Goal: Task Accomplishment & Management: Complete application form

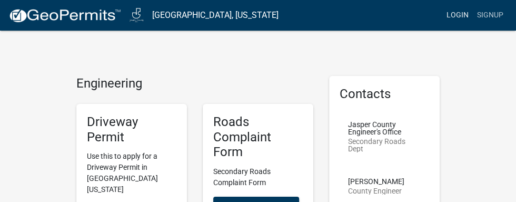
click at [457, 13] on link "Login" at bounding box center [457, 15] width 31 height 20
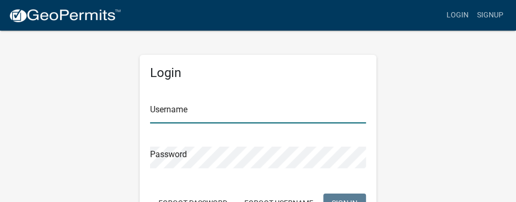
click at [304, 110] on input "Username" at bounding box center [258, 113] width 216 height 22
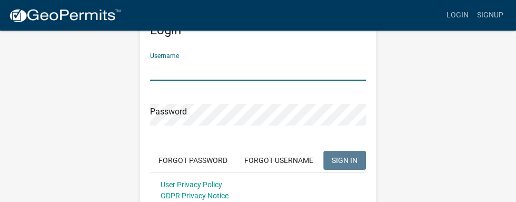
scroll to position [68, 0]
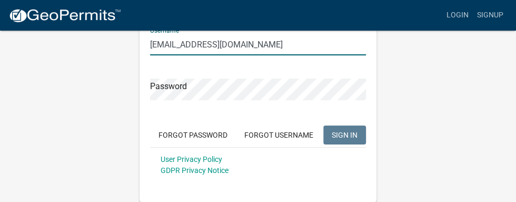
type input "[EMAIL_ADDRESS][DOMAIN_NAME]"
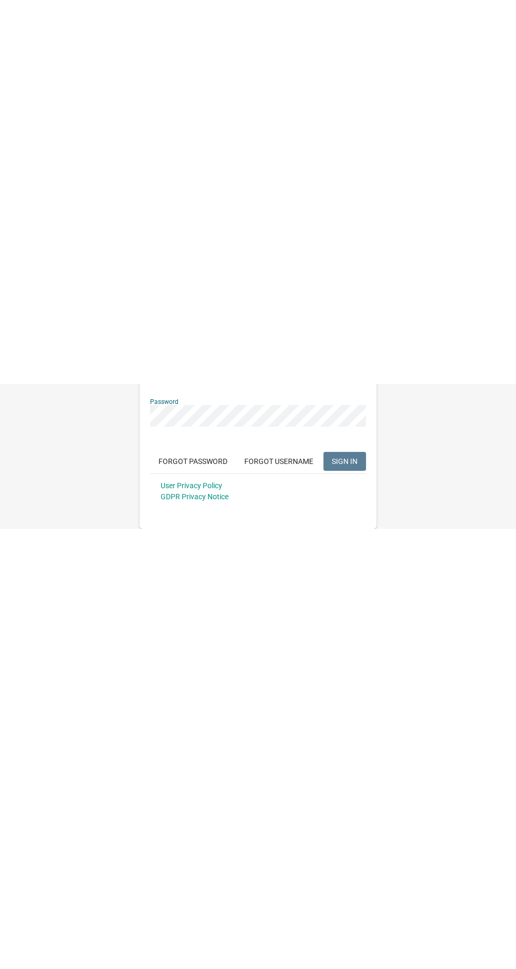
scroll to position [0, 0]
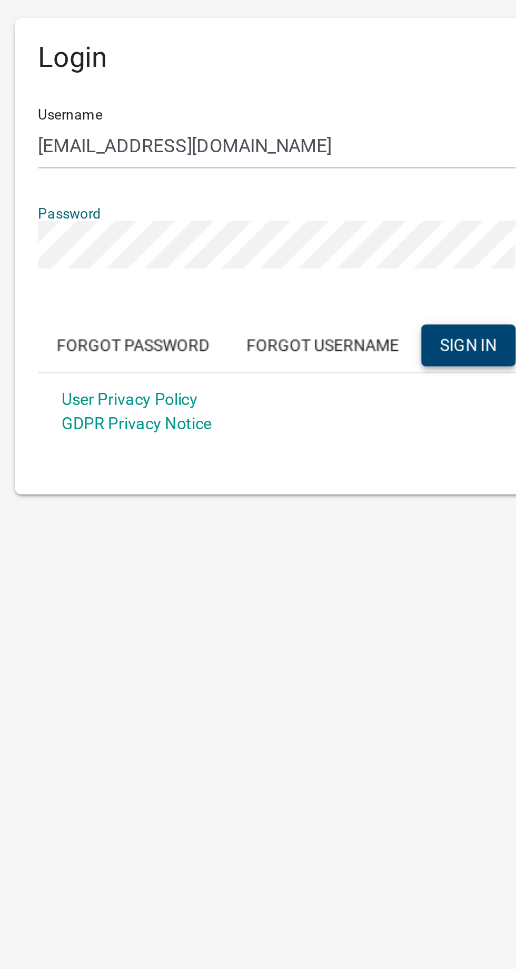
click at [341, 198] on span "SIGN IN" at bounding box center [345, 202] width 26 height 8
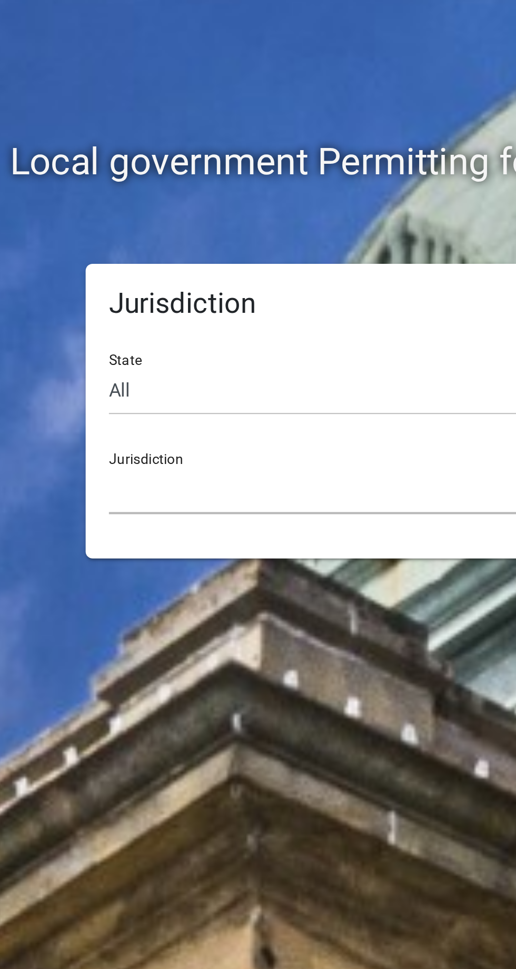
click at [247, 260] on select "Custer County, Colorado Carroll County, Georgia Cook County, Georgia Crawford C…" at bounding box center [258, 268] width 216 height 22
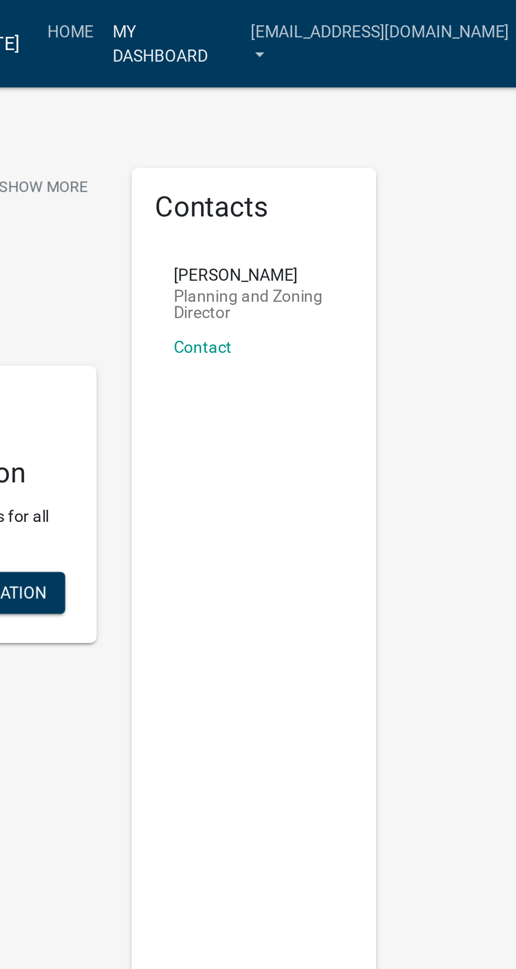
click at [372, 9] on link "My Dashboard" at bounding box center [347, 19] width 63 height 31
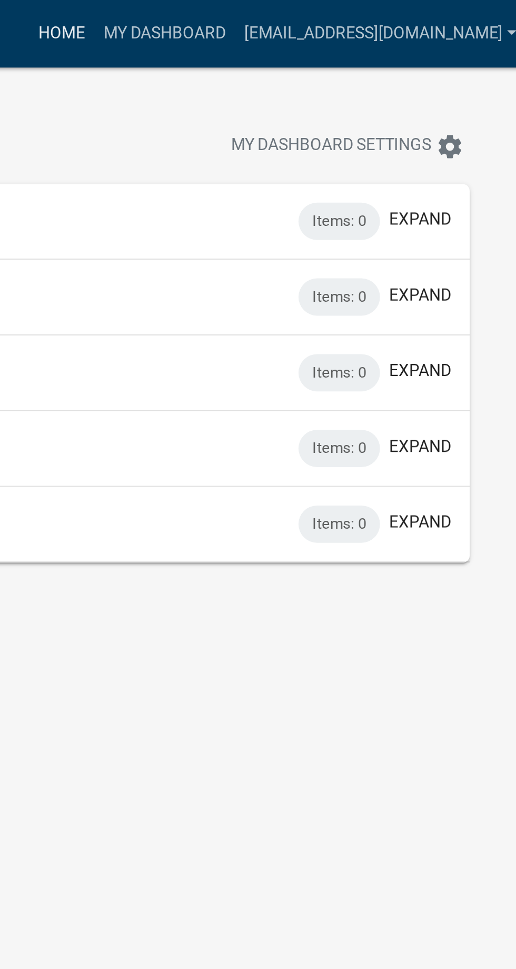
click at [312, 11] on link "Home" at bounding box center [297, 15] width 29 height 20
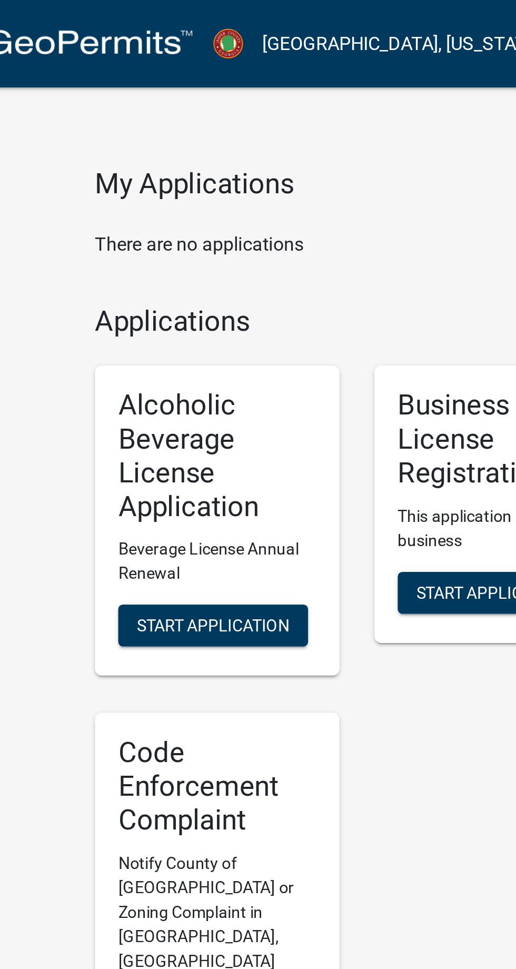
click at [204, 11] on link "Jasper County, Georgia" at bounding box center [215, 20] width 126 height 18
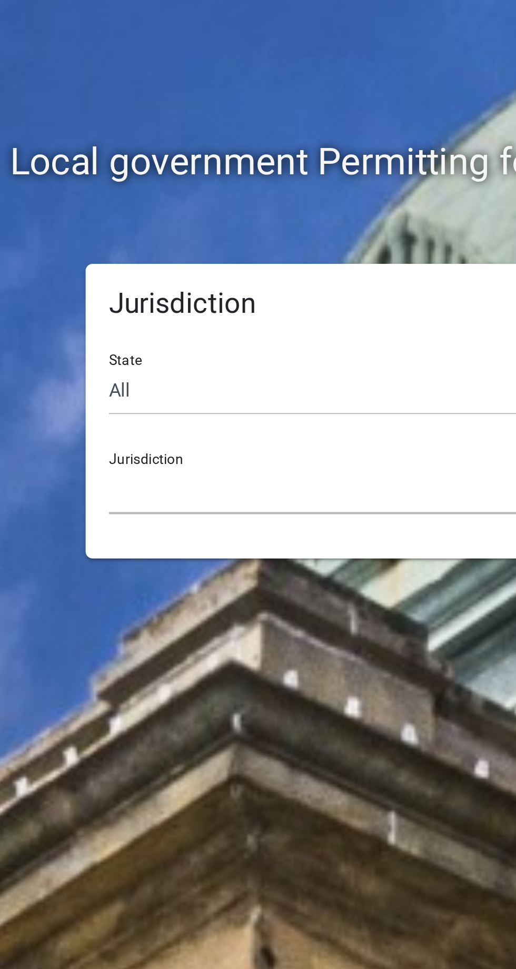
click at [240, 258] on select "Custer County, Colorado Carroll County, Georgia Cook County, Georgia Crawford C…" at bounding box center [258, 268] width 216 height 22
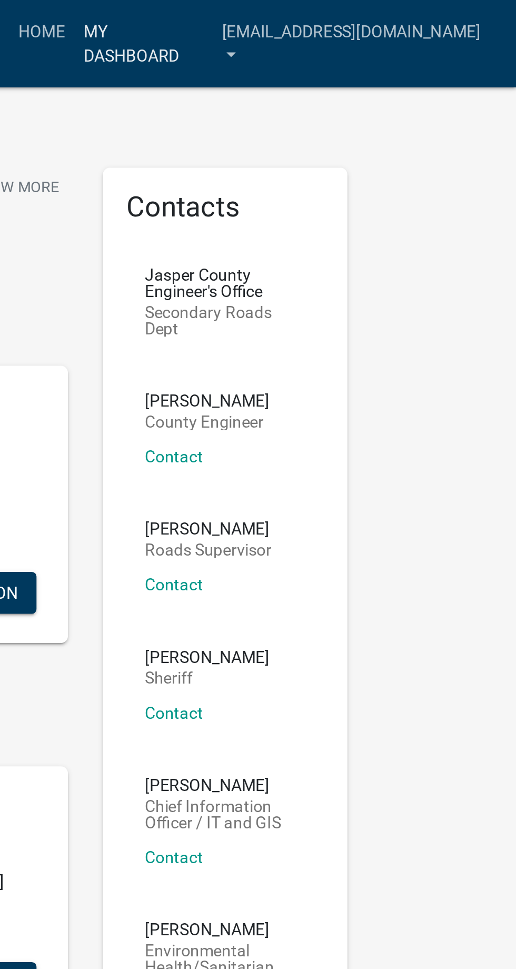
click at [361, 10] on link "My Dashboard" at bounding box center [347, 19] width 63 height 31
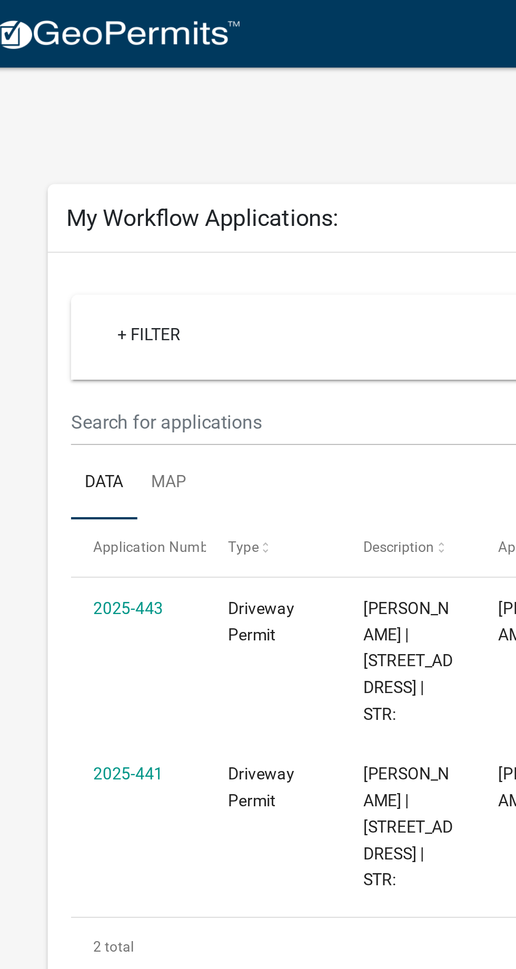
click at [56, 277] on link "2025-443" at bounding box center [70, 275] width 32 height 8
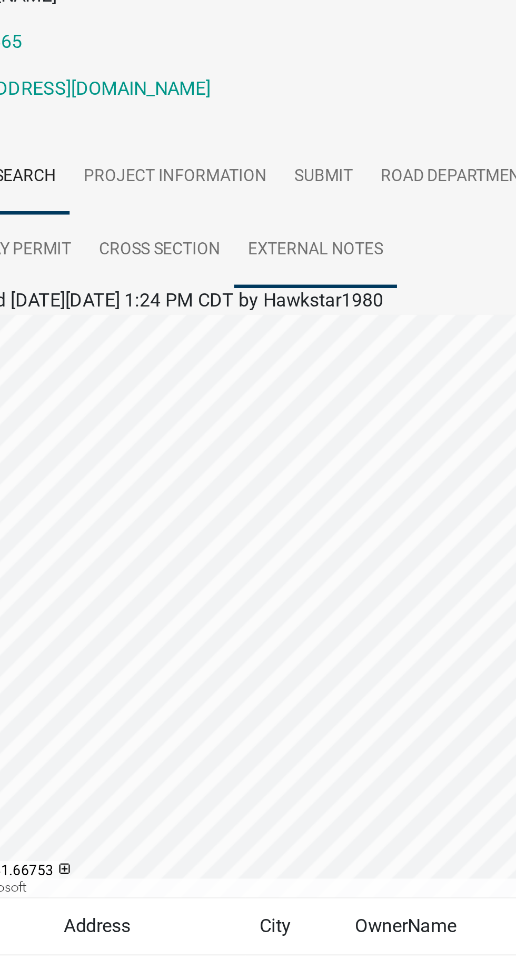
click at [262, 287] on link "External Notes" at bounding box center [257, 304] width 74 height 34
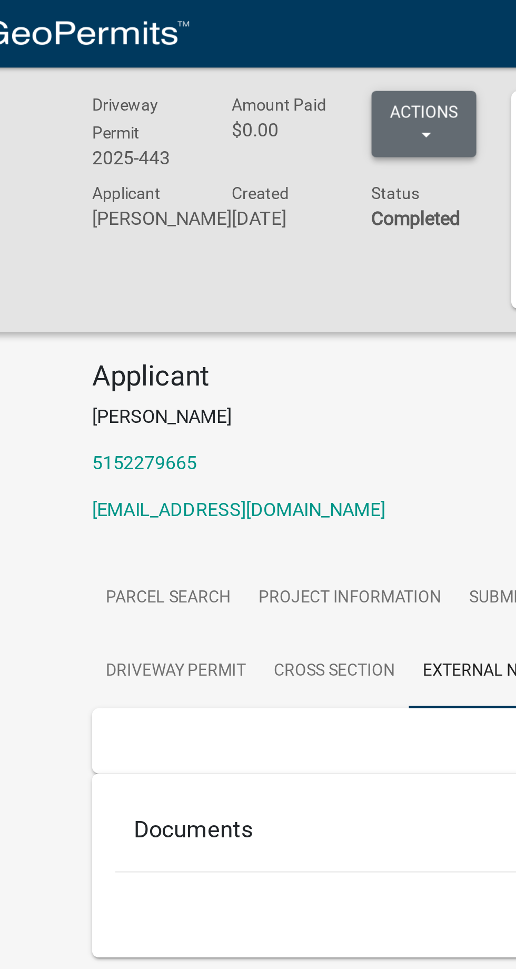
click at [230, 51] on button "Actions" at bounding box center [226, 56] width 47 height 30
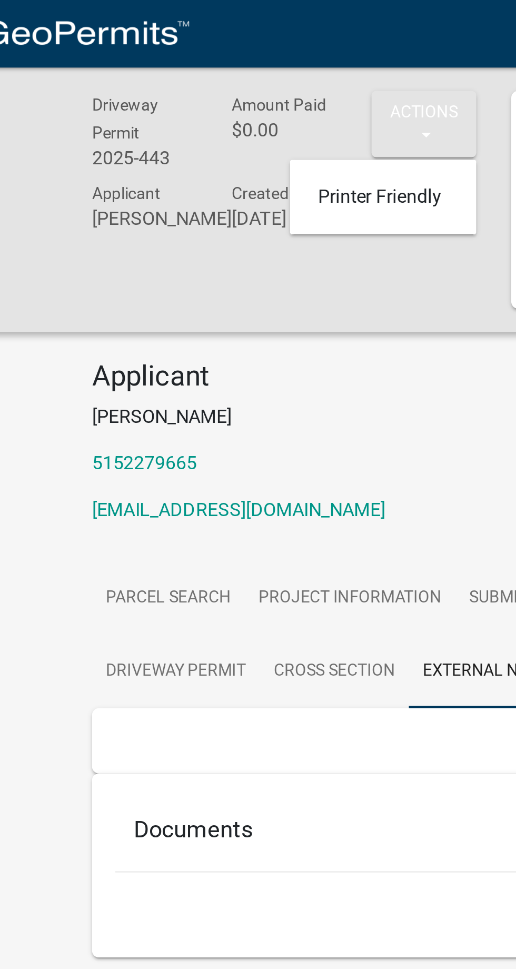
click at [226, 182] on p "[PERSON_NAME]" at bounding box center [257, 188] width 363 height 13
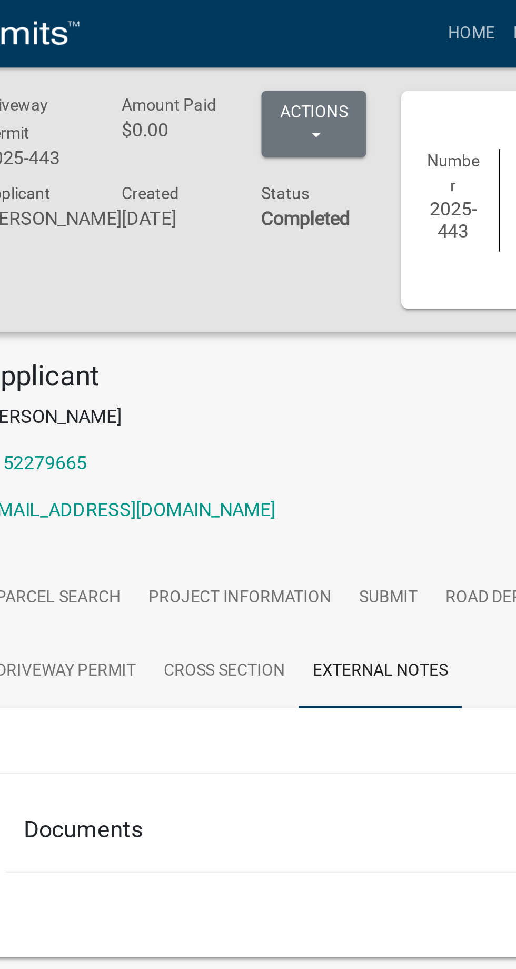
click at [118, 369] on h5 "Documents" at bounding box center [257, 375] width 325 height 13
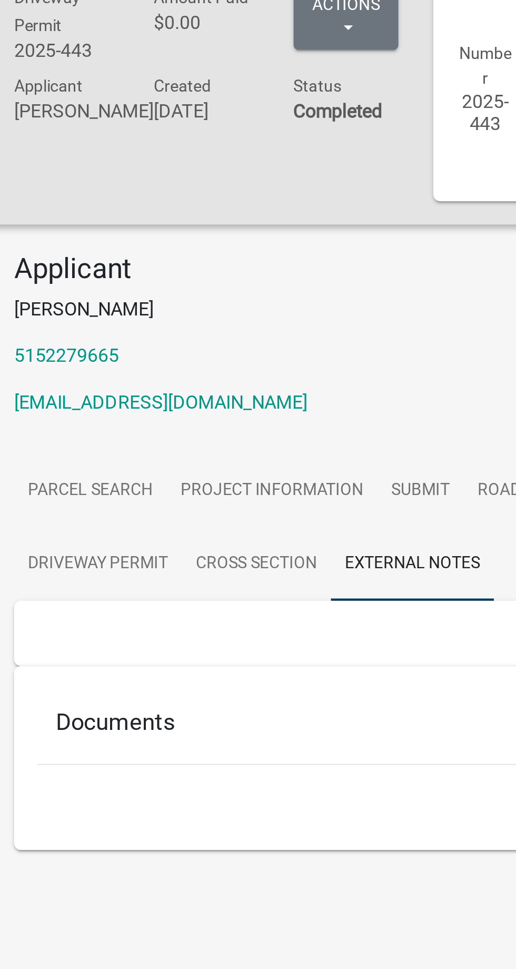
click at [118, 361] on div "Documents" at bounding box center [258, 377] width 342 height 34
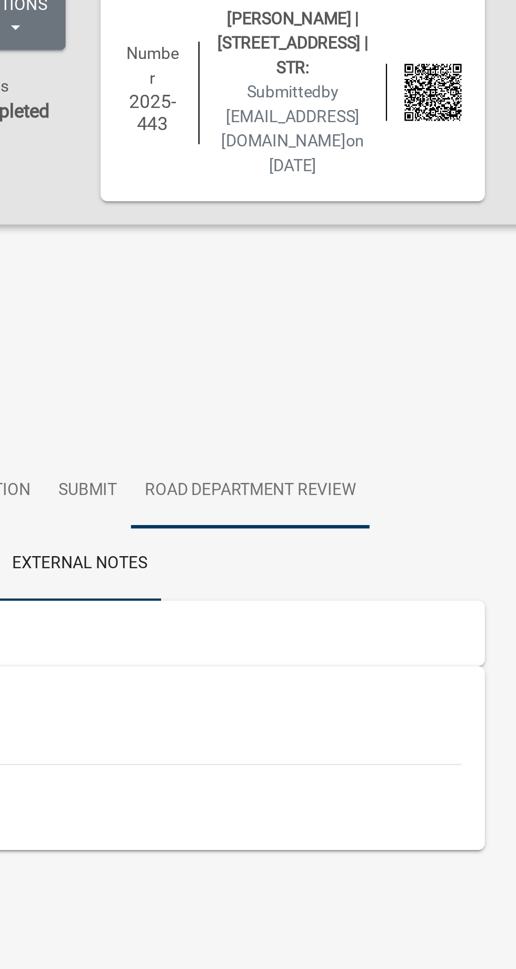
click at [341, 254] on link "Road Department Review" at bounding box center [334, 271] width 108 height 34
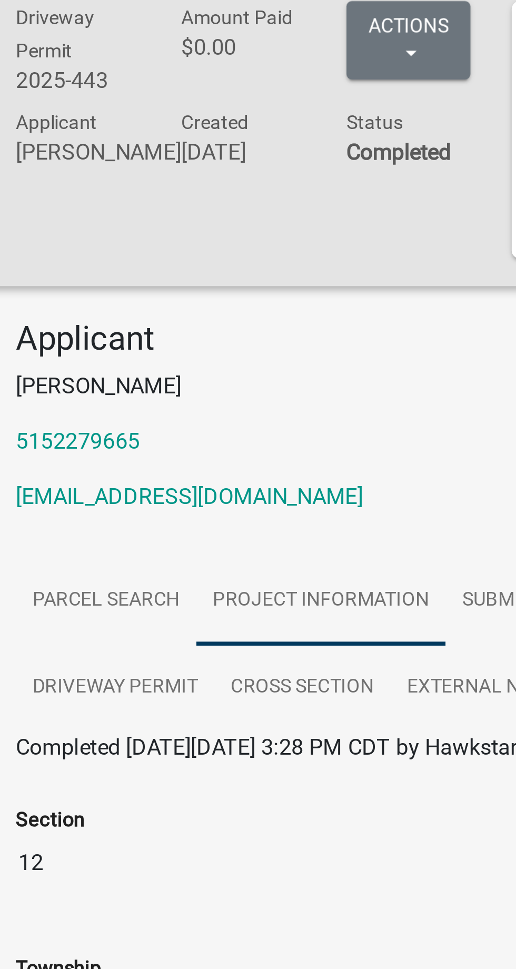
click at [199, 254] on link "Project Information" at bounding box center [192, 271] width 95 height 34
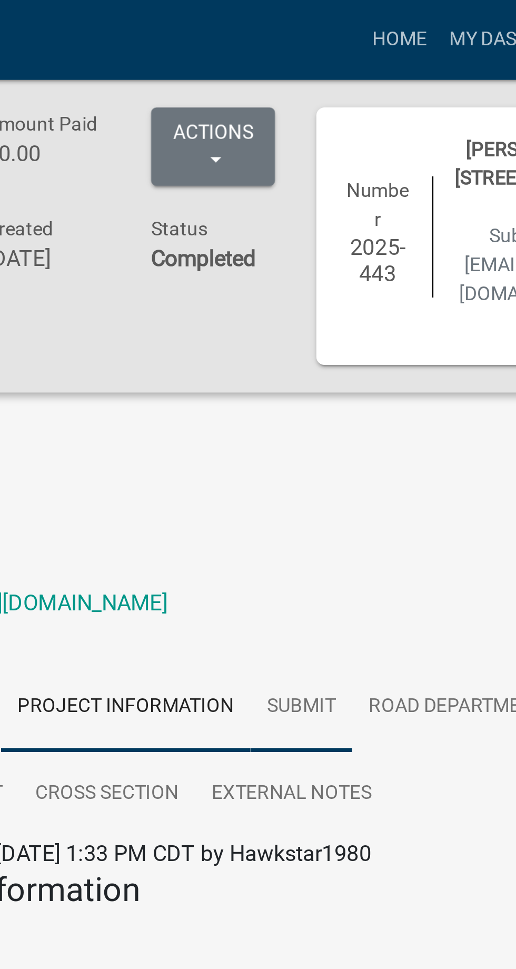
click at [259, 254] on link "Submit" at bounding box center [260, 271] width 39 height 34
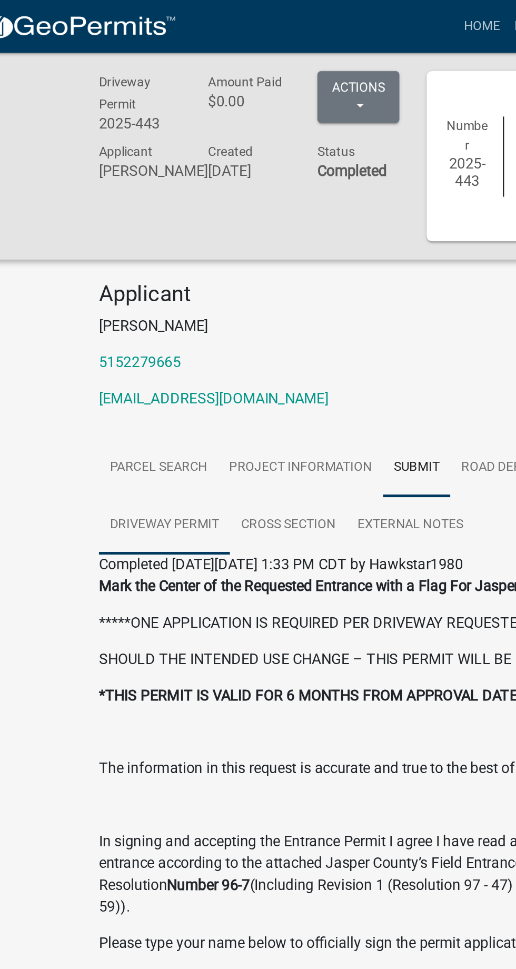
click at [103, 287] on link "Driveway Permit" at bounding box center [114, 304] width 76 height 34
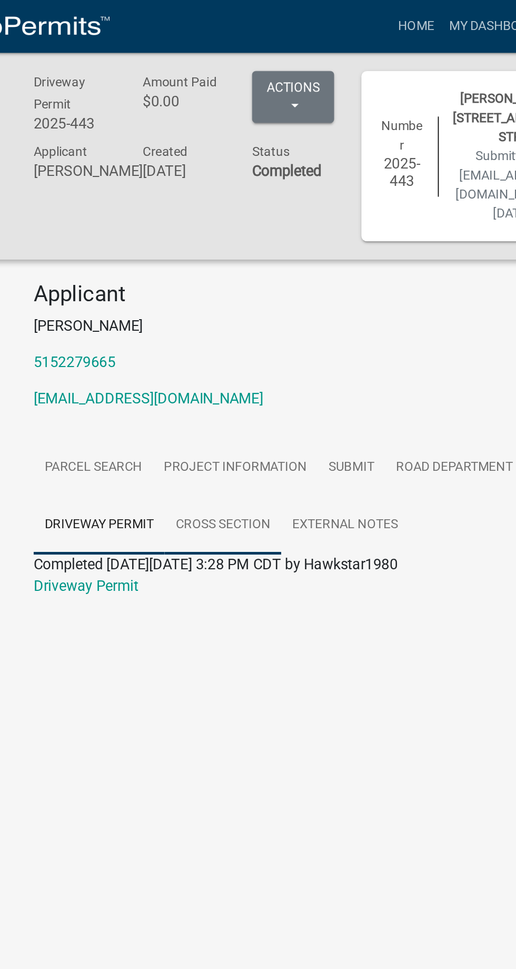
click at [190, 287] on link "Cross Section" at bounding box center [185, 304] width 67 height 34
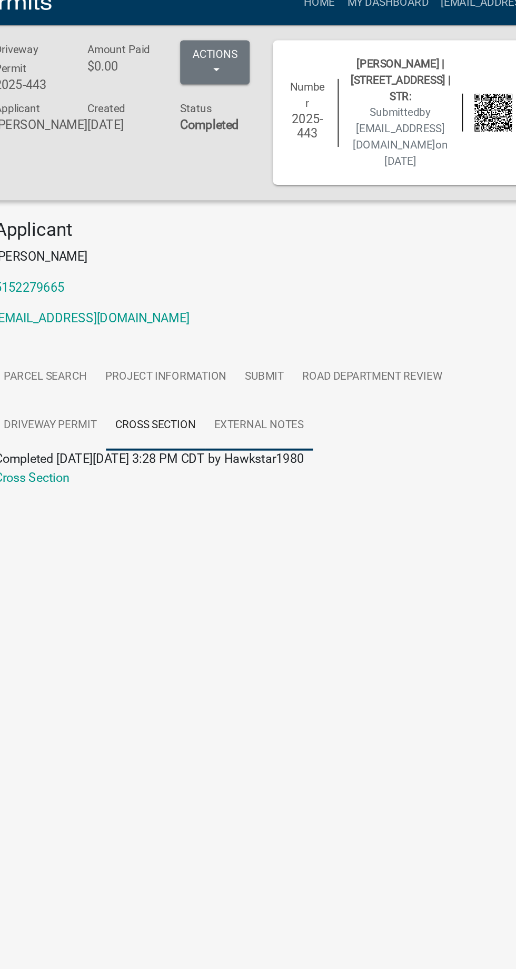
click at [271, 287] on link "External Notes" at bounding box center [257, 304] width 74 height 34
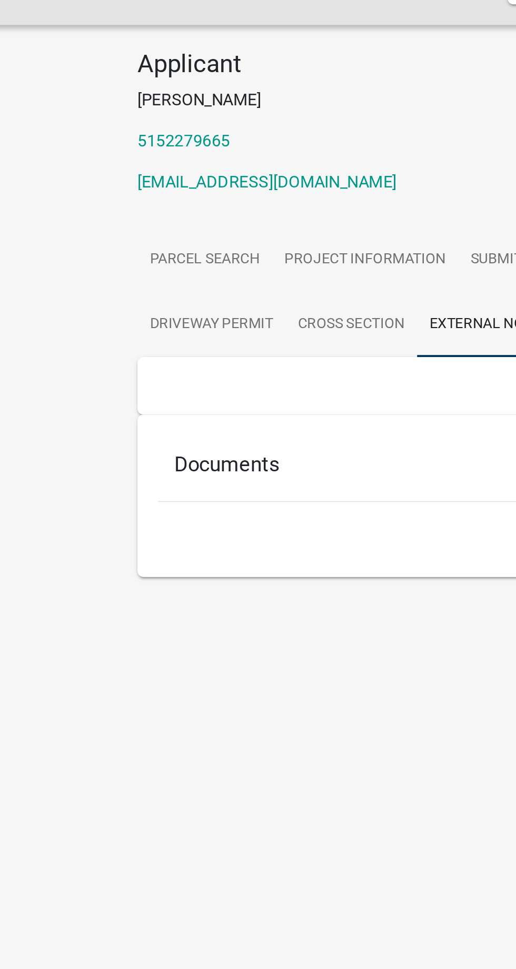
click at [118, 369] on h5 "Documents" at bounding box center [257, 375] width 325 height 13
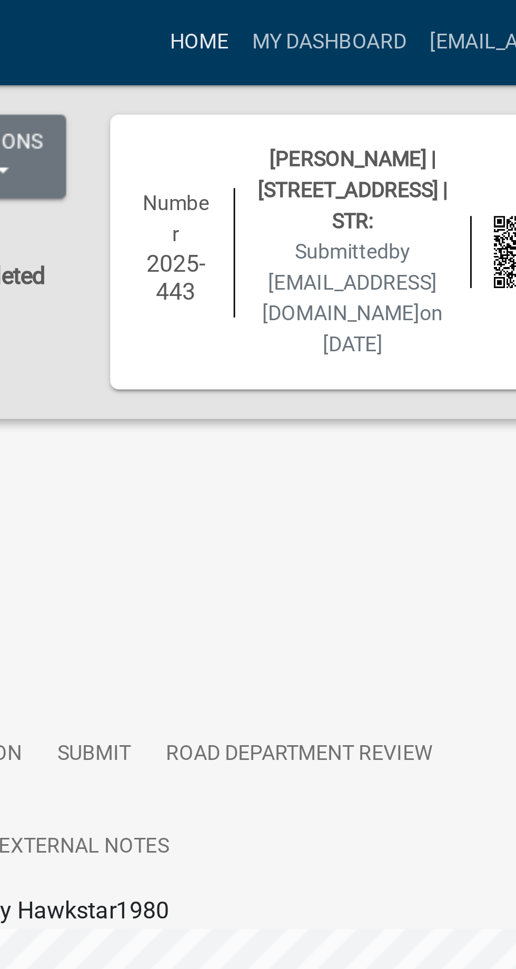
click at [312, 11] on link "Home" at bounding box center [297, 15] width 29 height 20
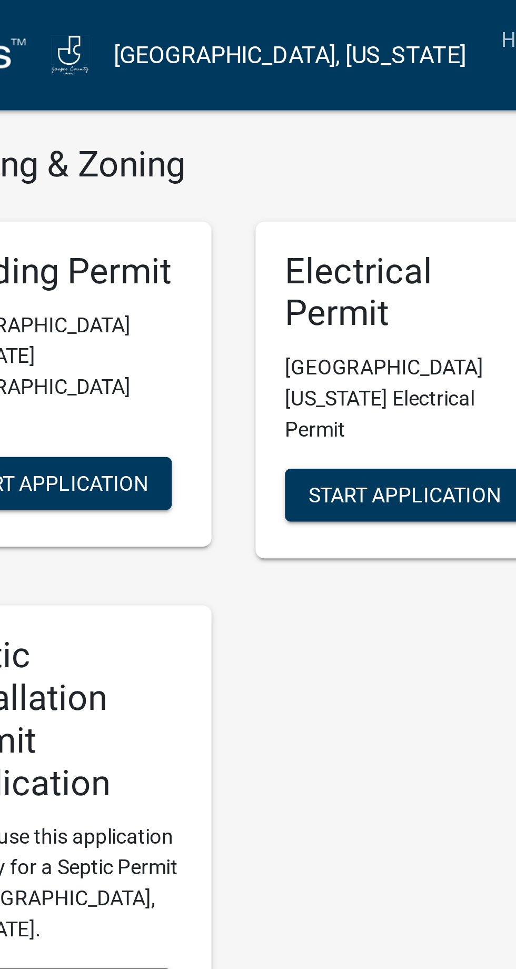
scroll to position [266, 0]
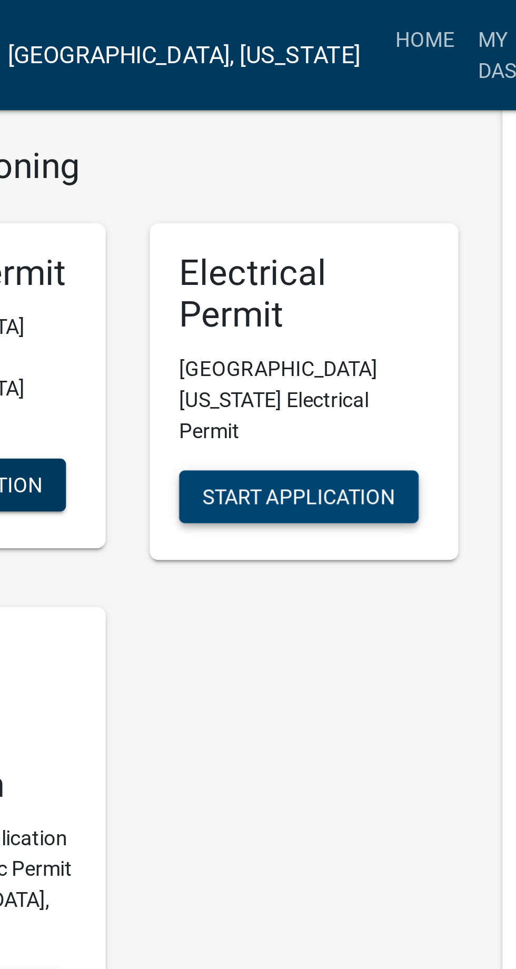
click at [277, 174] on span "Start Application" at bounding box center [256, 178] width 69 height 8
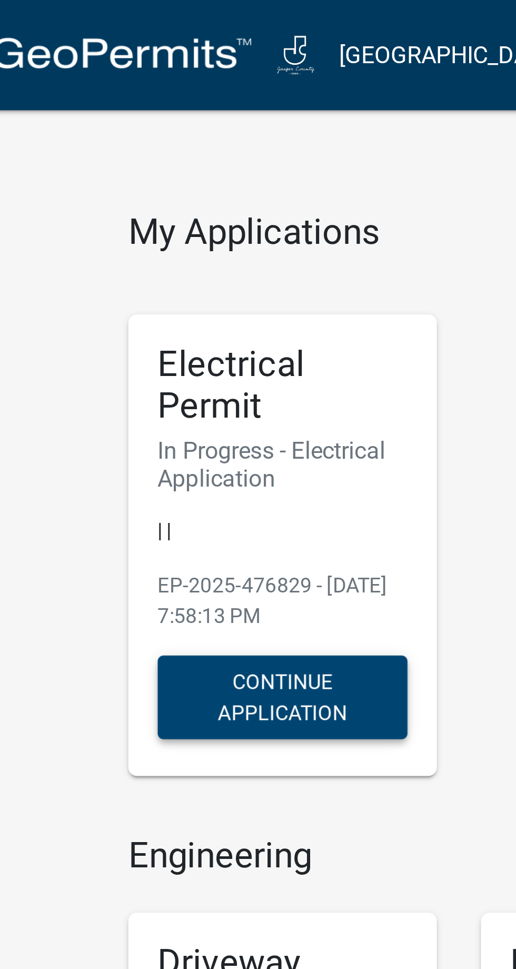
click at [169, 246] on button "Continue Application" at bounding box center [132, 250] width 90 height 30
